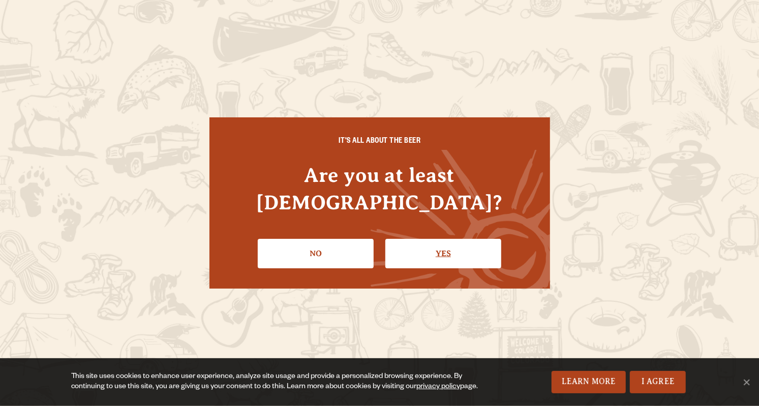
click at [489, 239] on link "Yes" at bounding box center [443, 253] width 116 height 29
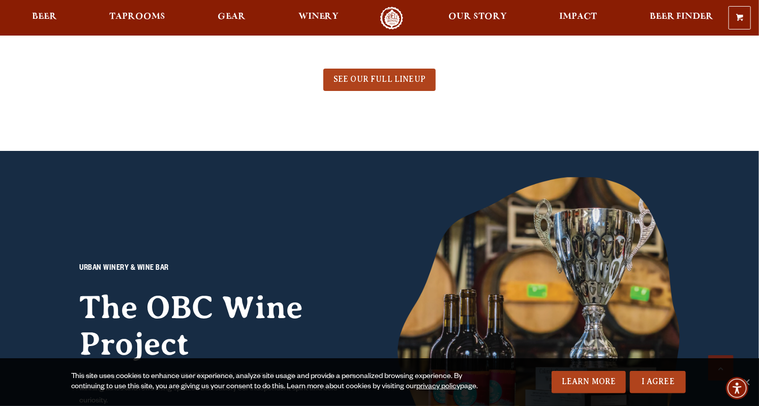
scroll to position [639, 0]
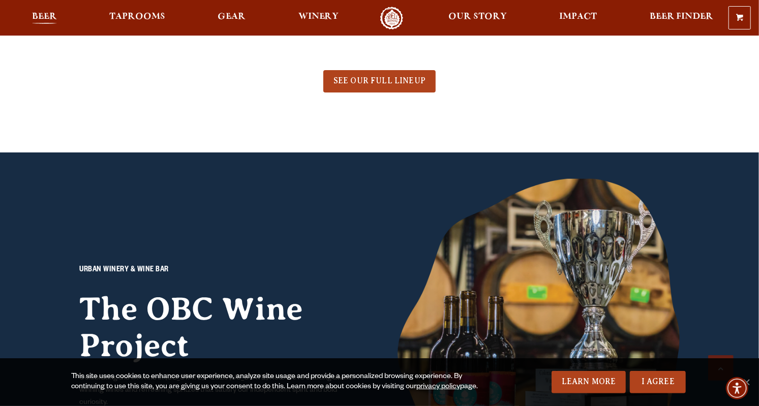
click at [44, 17] on span "Beer" at bounding box center [44, 17] width 25 height 8
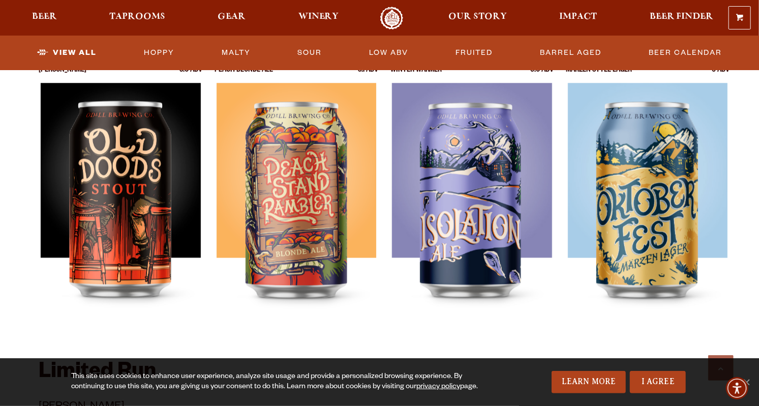
scroll to position [1442, 0]
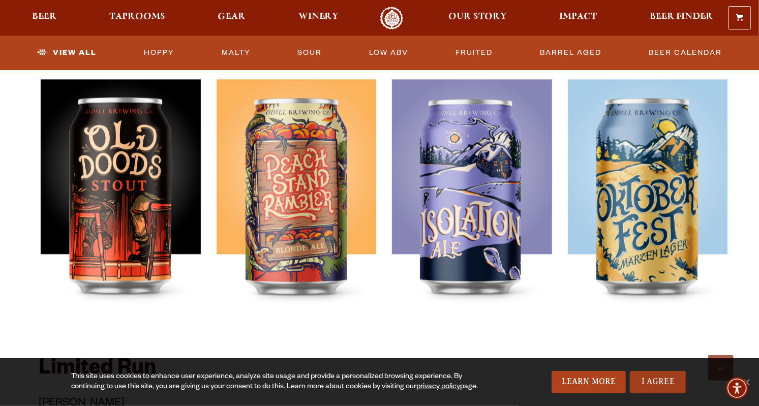
click at [669, 393] on link "I Agree" at bounding box center [658, 382] width 56 height 22
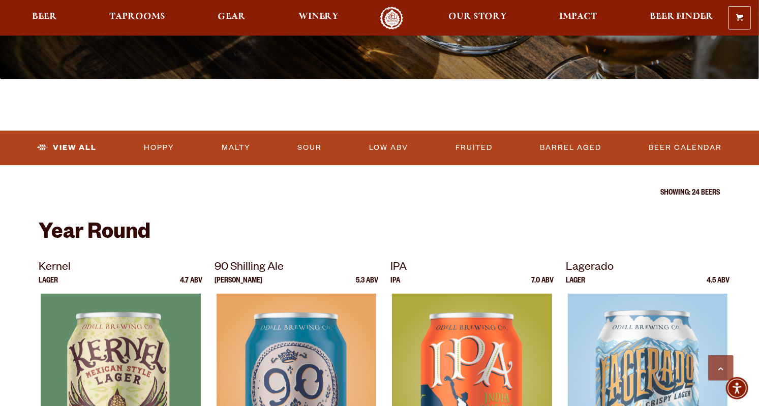
scroll to position [0, 0]
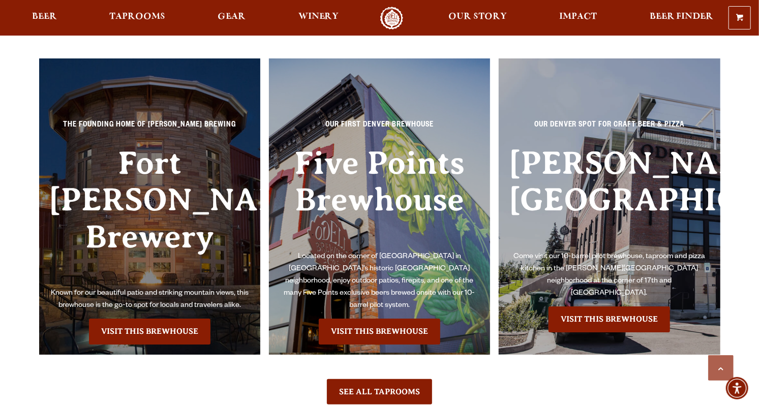
scroll to position [2198, 0]
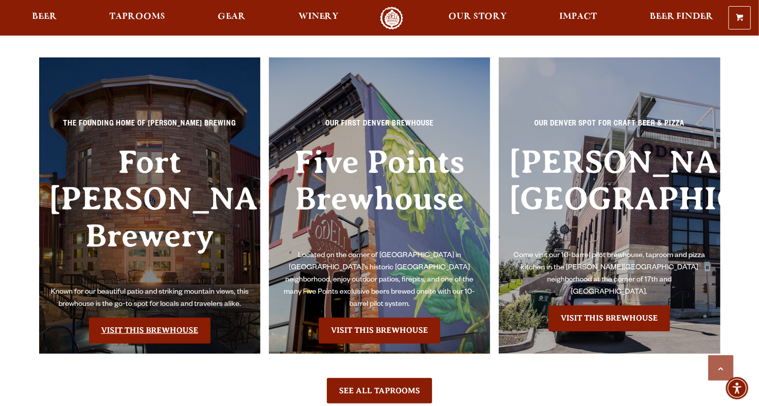
click at [180, 318] on link "Visit this Brewhouse" at bounding box center [149, 330] width 121 height 25
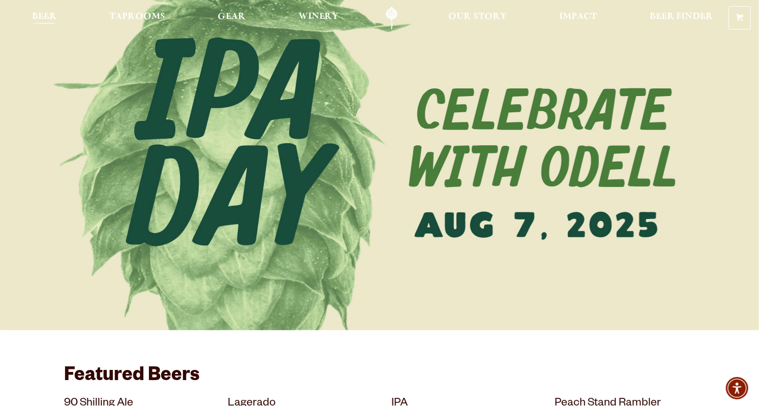
click at [49, 9] on link "Beer" at bounding box center [44, 18] width 38 height 23
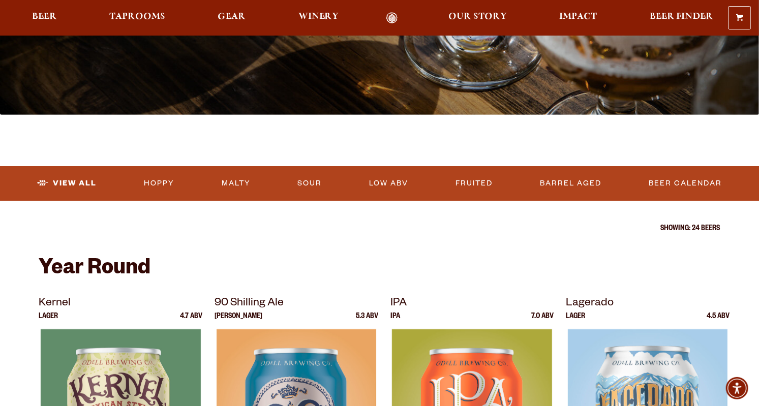
scroll to position [221, 0]
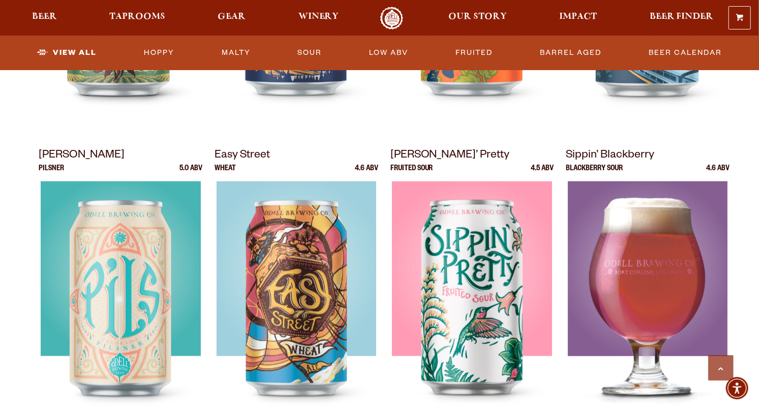
scroll to position [667, 0]
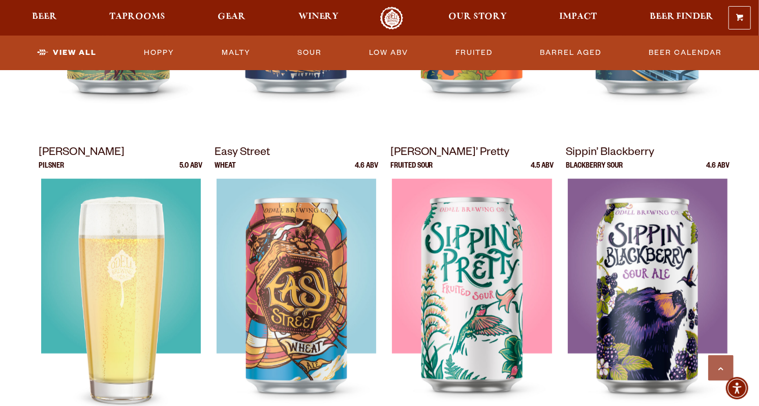
click at [166, 397] on img at bounding box center [121, 306] width 160 height 254
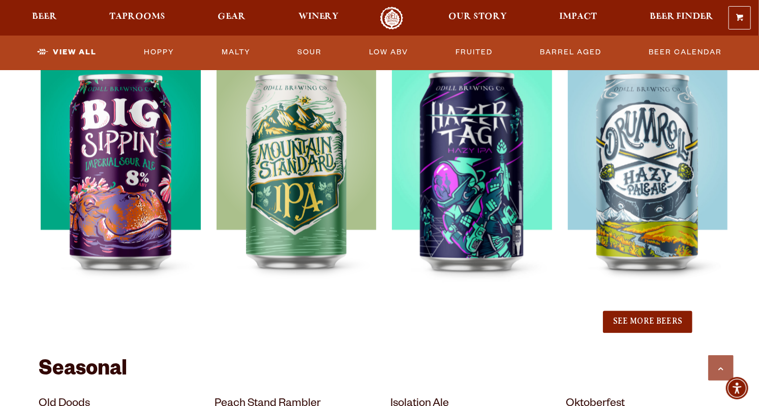
scroll to position [1098, 0]
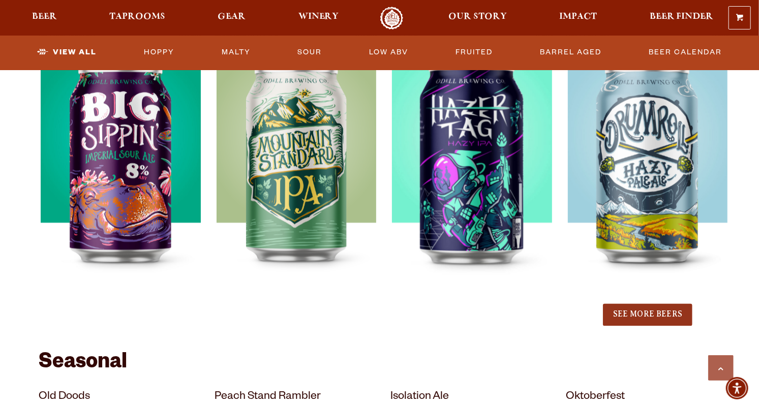
click at [659, 318] on button "See More Beers" at bounding box center [647, 315] width 89 height 22
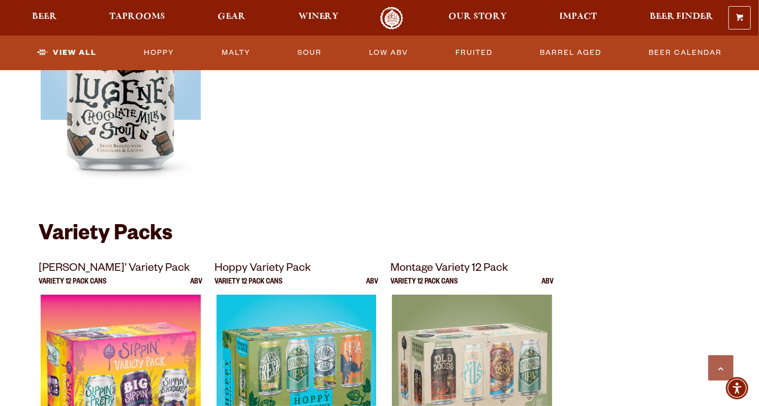
scroll to position [2200, 0]
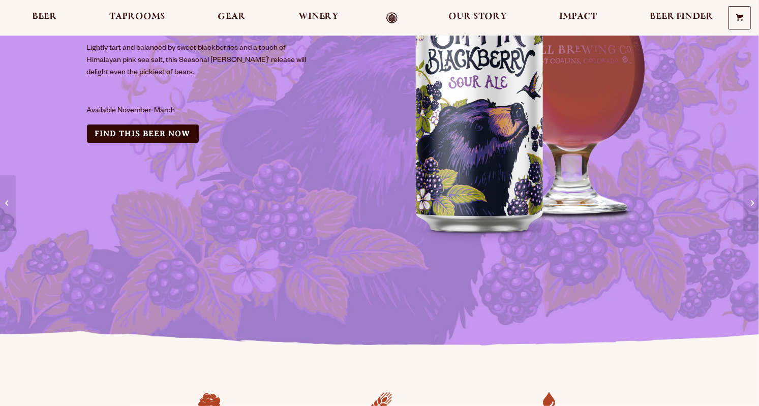
scroll to position [155, 0]
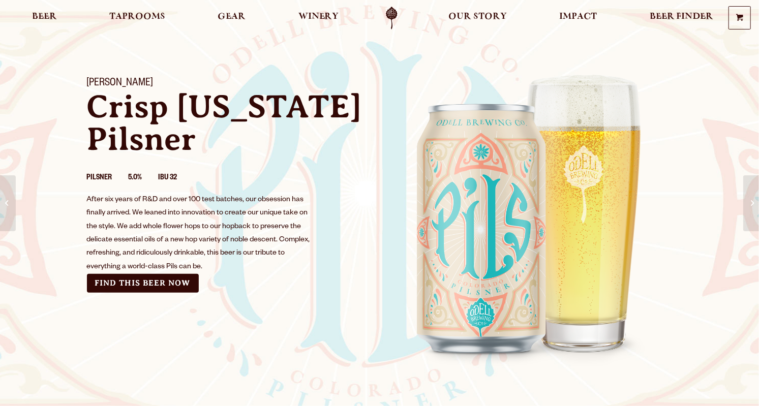
scroll to position [44, 0]
